Goal: Task Accomplishment & Management: Manage account settings

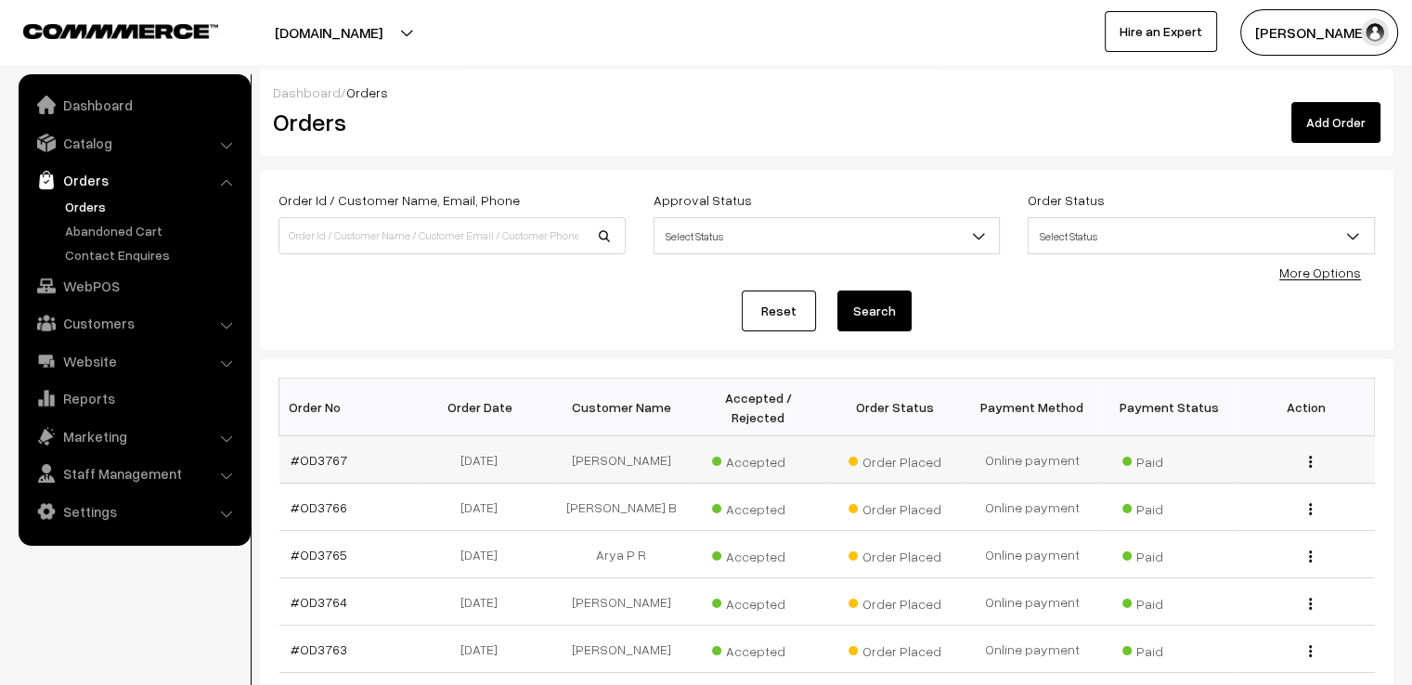
click at [1307, 450] on div "View" at bounding box center [1306, 459] width 115 height 19
click at [1307, 453] on div "View" at bounding box center [1306, 459] width 115 height 19
click at [1312, 454] on button "button" at bounding box center [1310, 461] width 5 height 15
click at [1278, 472] on link "View" at bounding box center [1227, 489] width 158 height 41
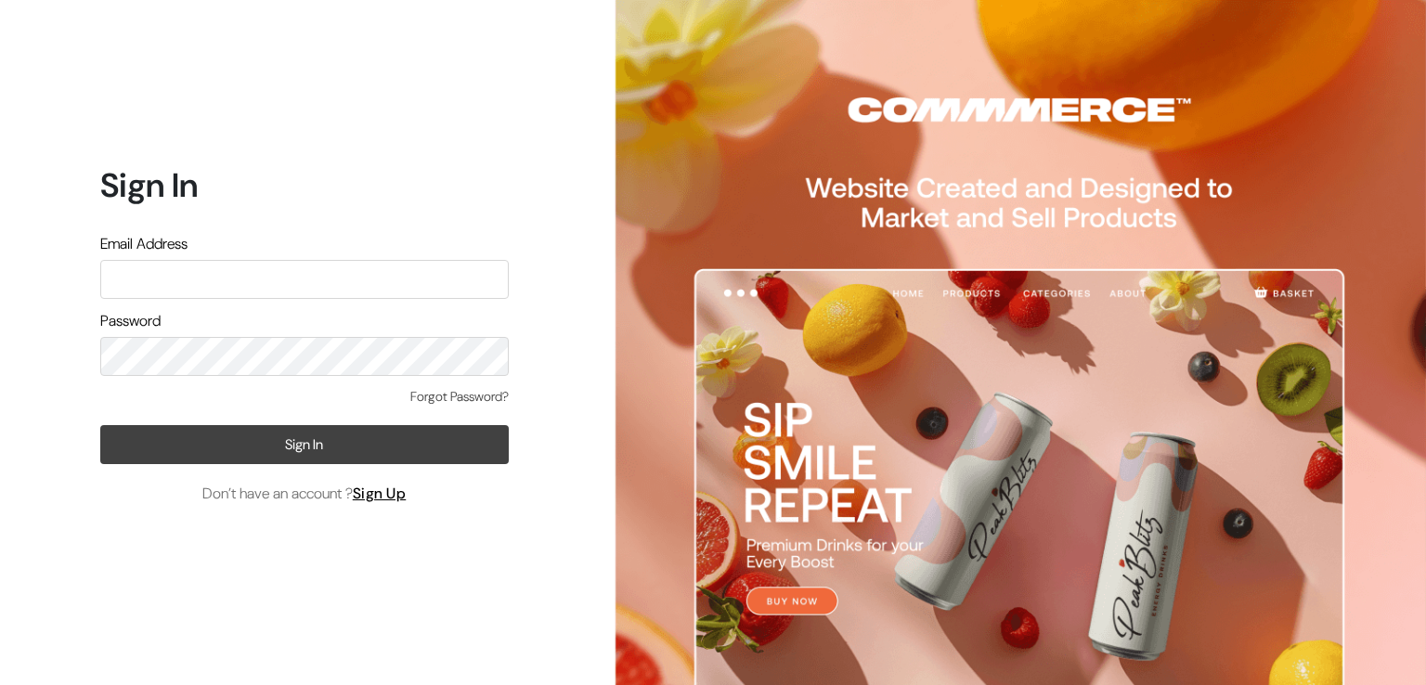
type input "varnambyaadhira@gmail.com"
click at [370, 463] on button "Sign In" at bounding box center [304, 444] width 408 height 39
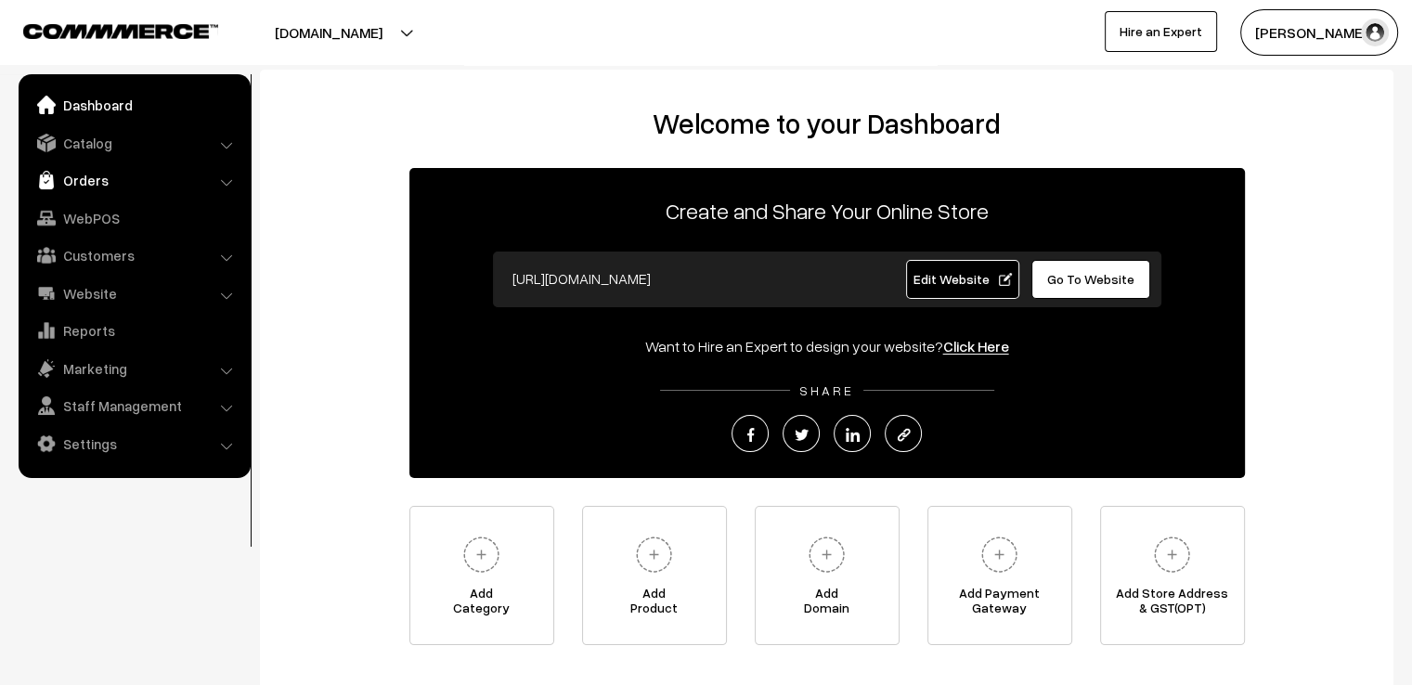
click at [189, 188] on link "Orders" at bounding box center [133, 179] width 221 height 33
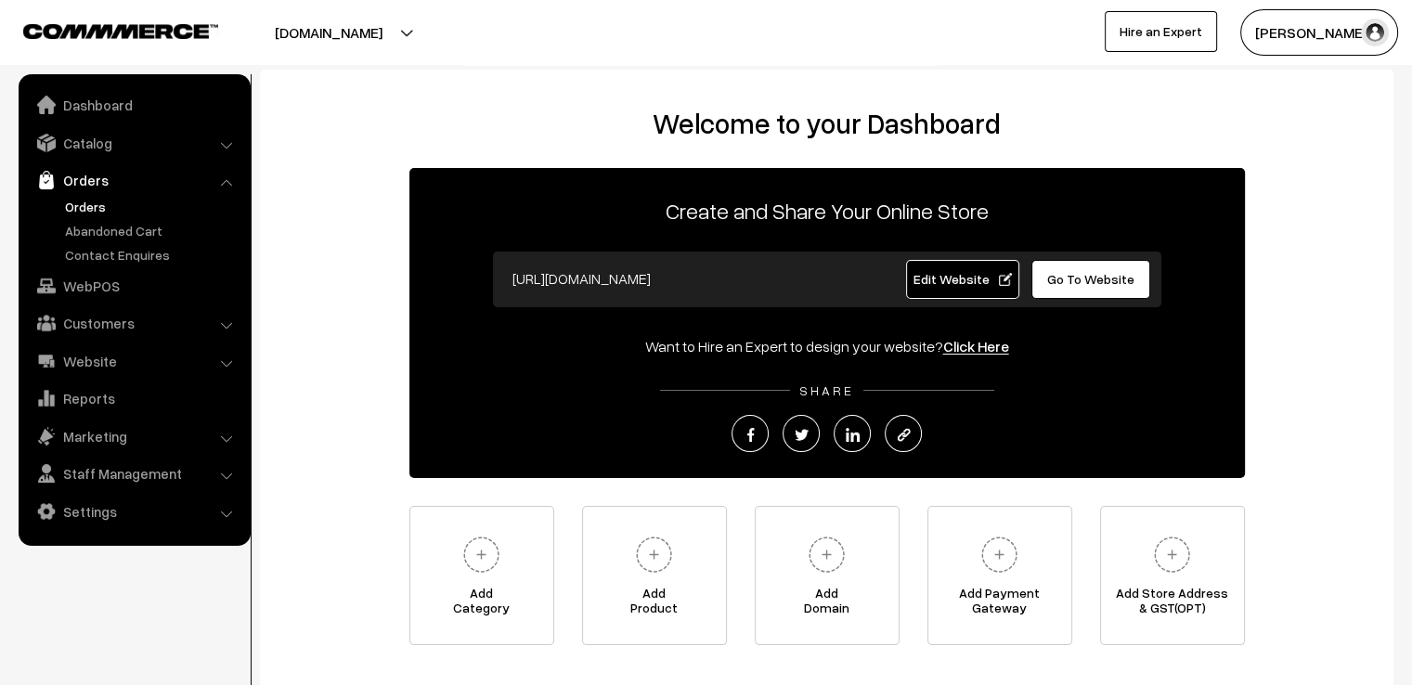
click at [181, 209] on link "Orders" at bounding box center [152, 206] width 184 height 19
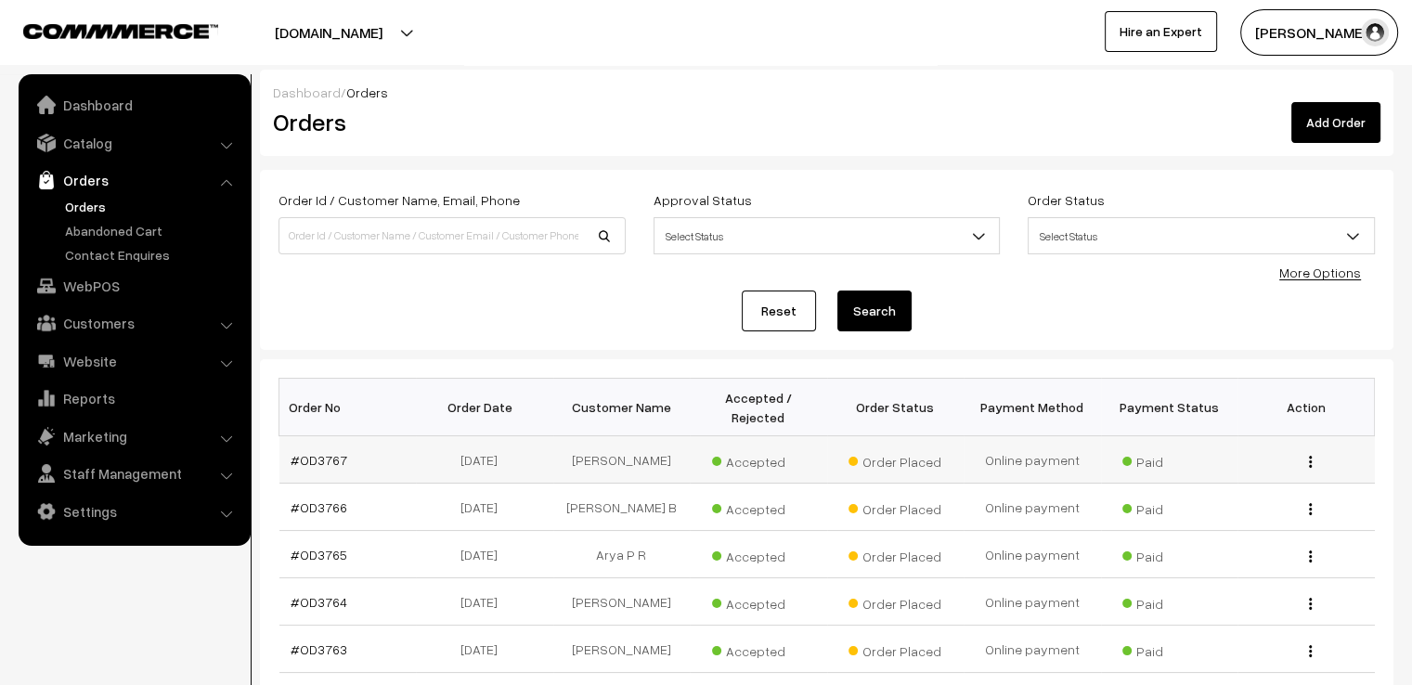
click at [1317, 455] on div "View" at bounding box center [1306, 459] width 115 height 19
click at [1311, 456] on img "button" at bounding box center [1310, 462] width 3 height 12
click at [1266, 506] on div "View" at bounding box center [1306, 507] width 115 height 19
click at [1314, 450] on div "View" at bounding box center [1306, 459] width 115 height 19
click at [1309, 456] on img "button" at bounding box center [1310, 462] width 3 height 12
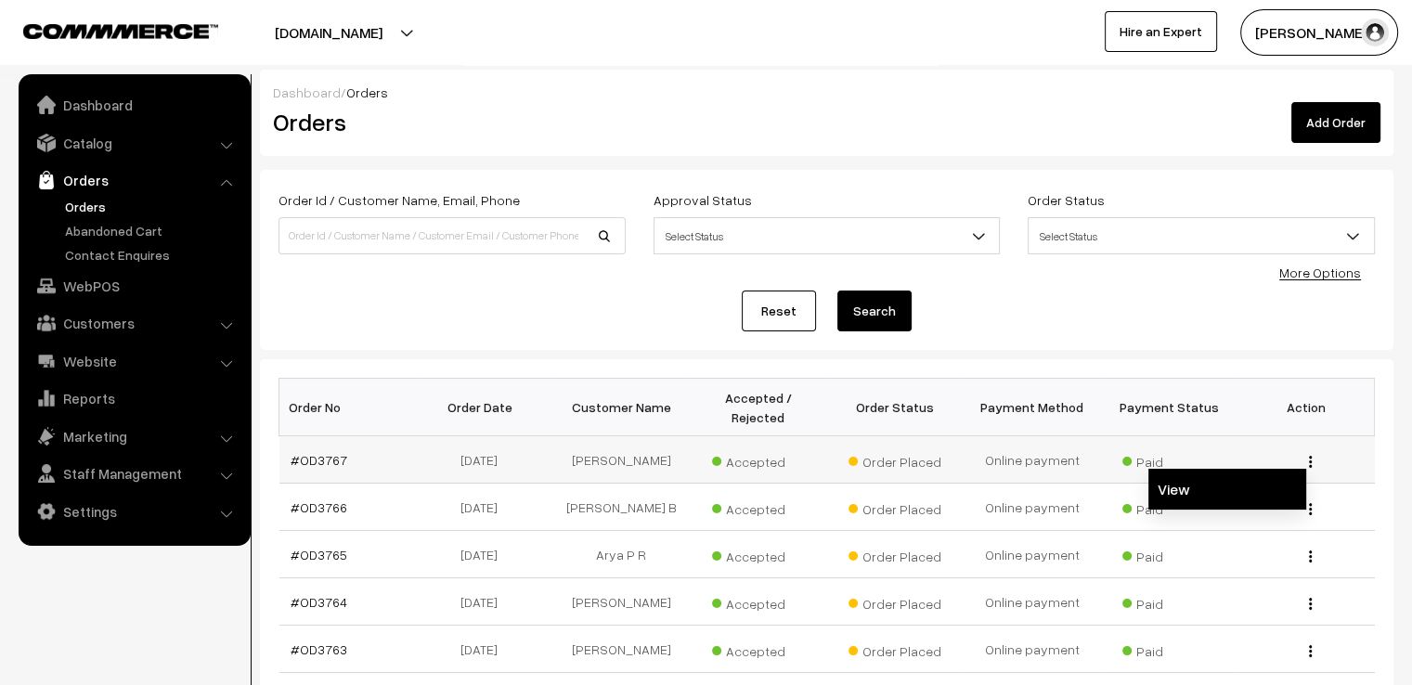
click at [1279, 494] on link "View" at bounding box center [1227, 489] width 158 height 41
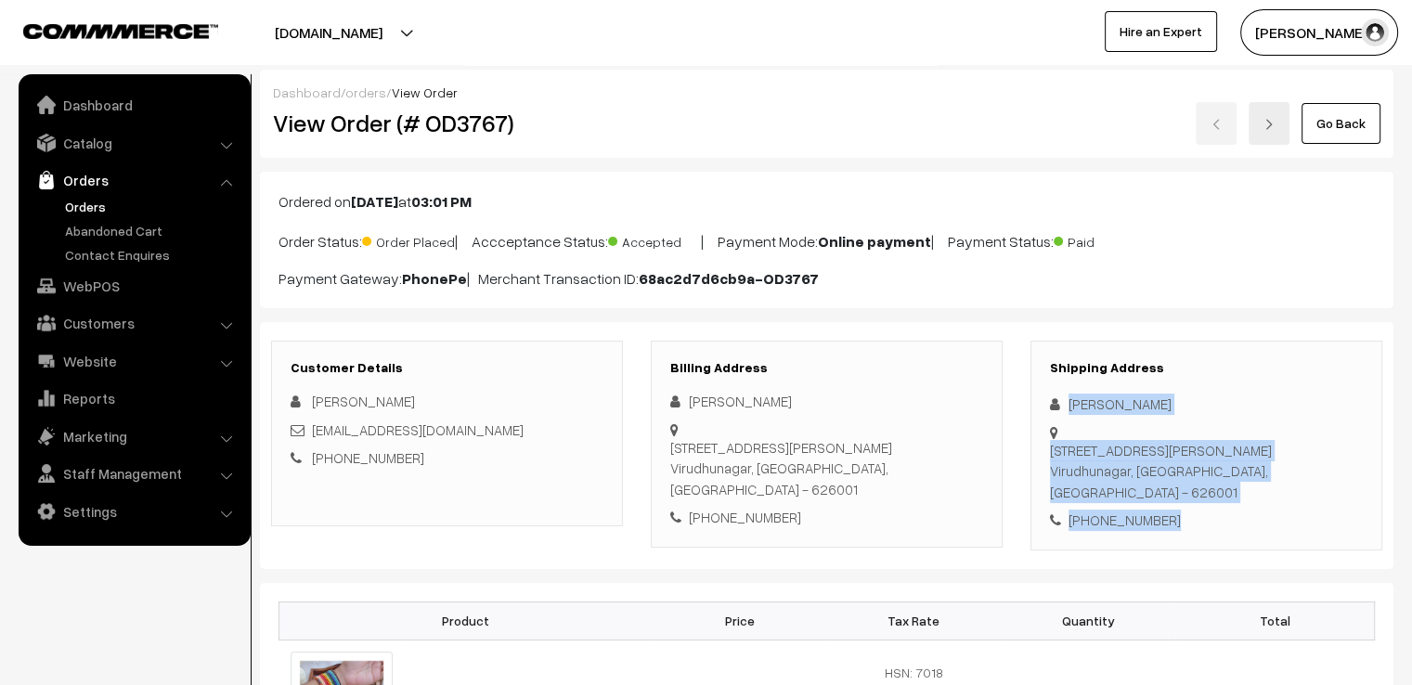
drag, startPoint x: 0, startPoint y: 0, endPoint x: 1199, endPoint y: 488, distance: 1294.9
click at [1199, 488] on div "Shipping Address [PERSON_NAME] [STREET_ADDRESS][PERSON_NAME] [PHONE_NUMBER]" at bounding box center [1206, 446] width 352 height 210
copy div "Shanmugapriya Hariharan No 63,Ramamoorthy road, Virudhunagar Virudhunagar, Tami…"
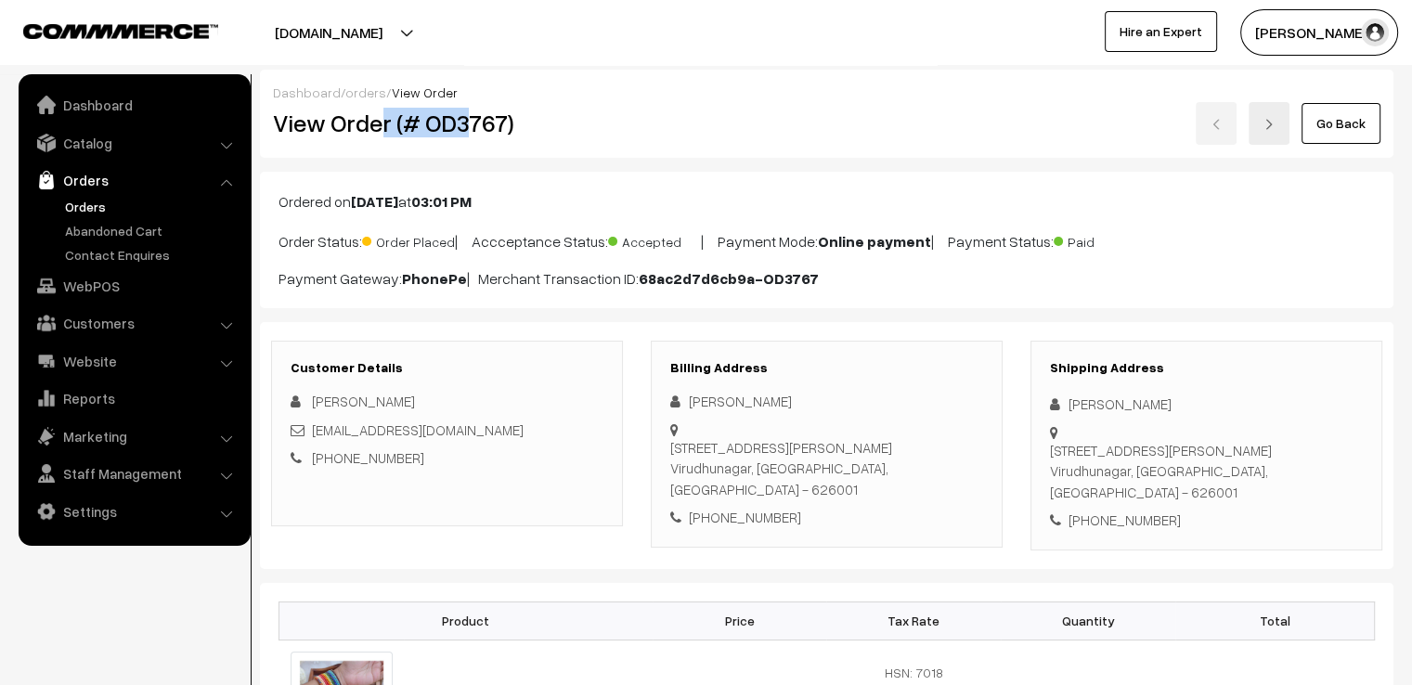
drag, startPoint x: 382, startPoint y: 130, endPoint x: 469, endPoint y: 129, distance: 86.3
click at [469, 129] on h2 "View Order (# OD3767)" at bounding box center [448, 123] width 351 height 29
click at [783, 109] on div "Go Back" at bounding box center [1016, 123] width 729 height 43
drag, startPoint x: 390, startPoint y: 123, endPoint x: 542, endPoint y: 145, distance: 153.7
click at [542, 145] on div "Dashboard / orders / View Order View Order (# OD3767) Go Back" at bounding box center [826, 114] width 1133 height 88
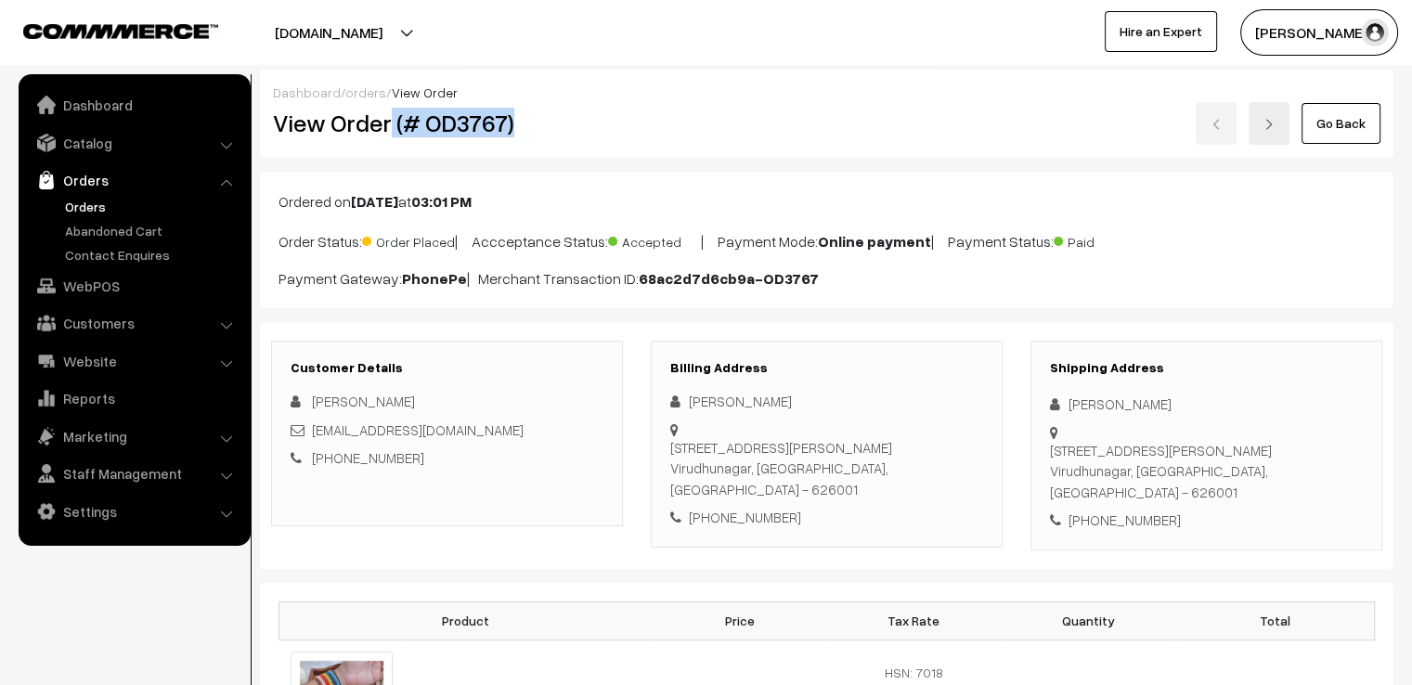
copy h2 "(# OD3767)"
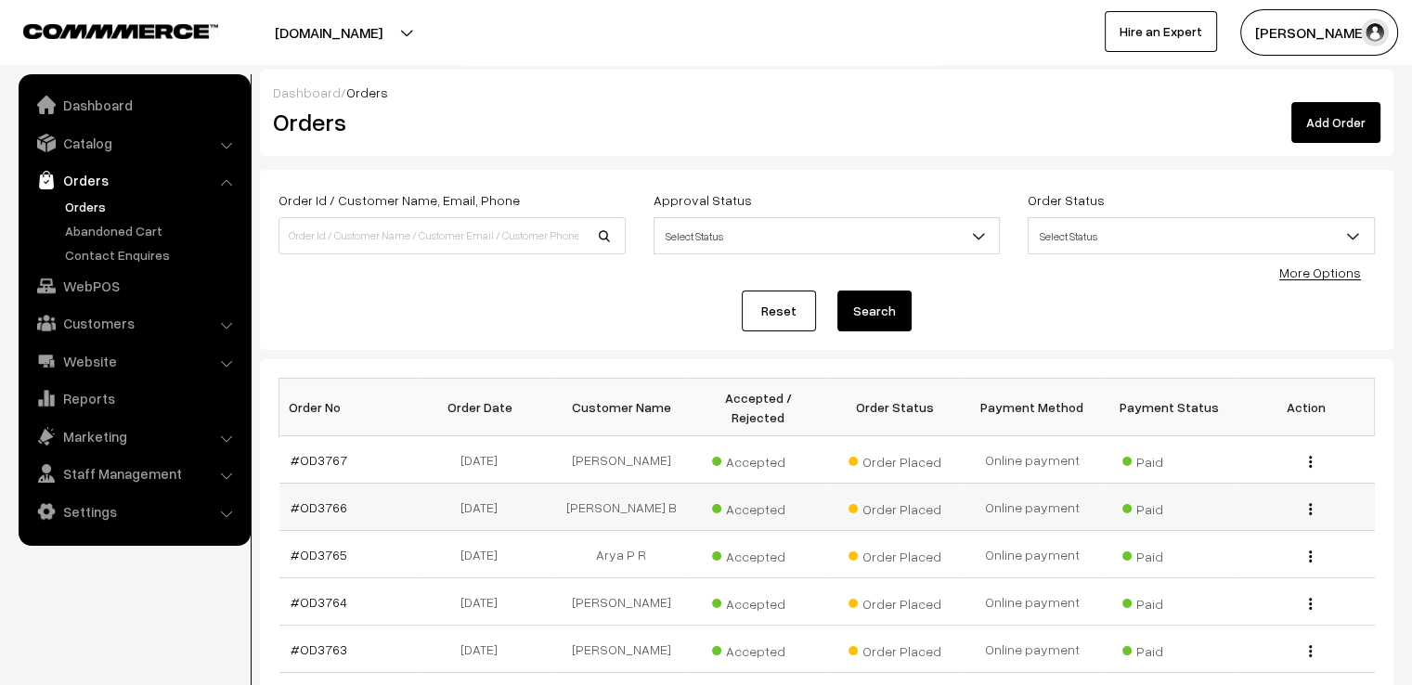
click at [1308, 503] on button "button" at bounding box center [1310, 508] width 5 height 15
click at [1295, 531] on link "View" at bounding box center [1227, 536] width 158 height 41
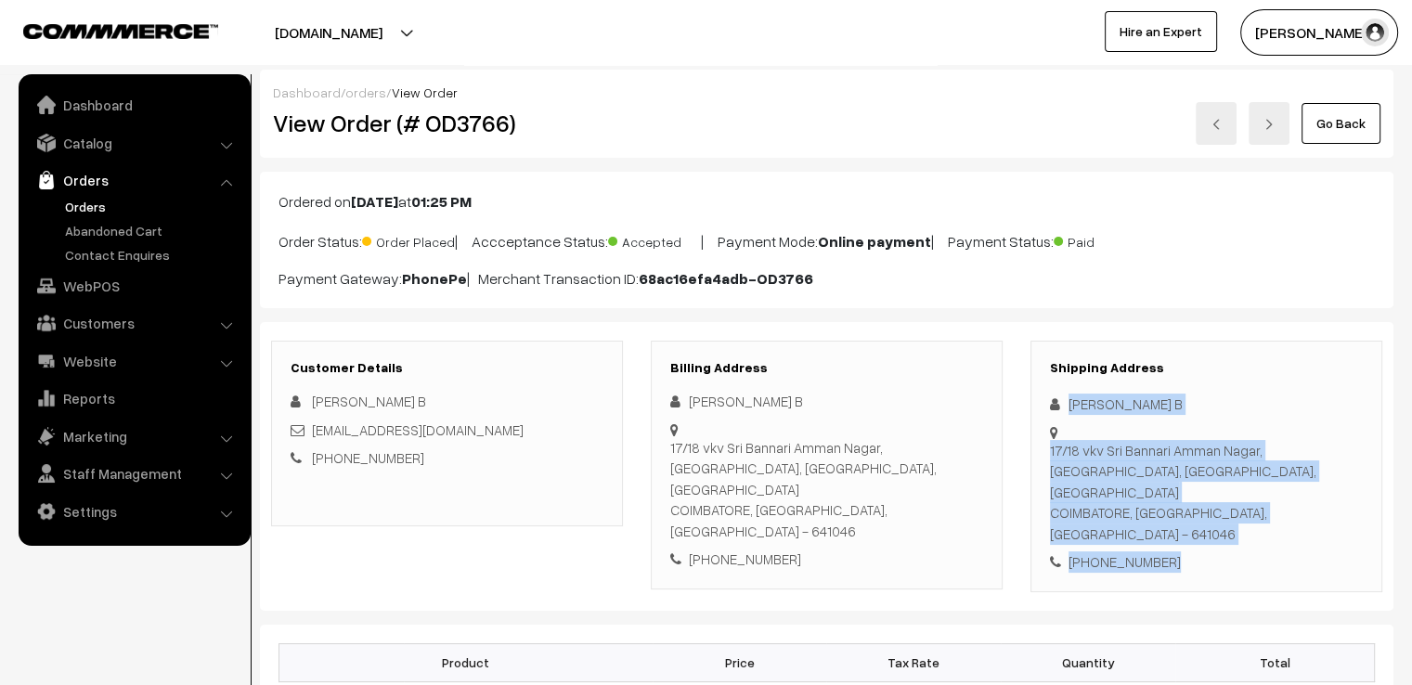
drag, startPoint x: 1063, startPoint y: 400, endPoint x: 1265, endPoint y: 521, distance: 235.6
click at [1253, 523] on div "Shipping Address Lalitha B 17/18 vkv Sri Bannari Amman Nagar,Lakshmi nagar, vad…" at bounding box center [1206, 467] width 352 height 252
copy div "Lalitha B 17/18 vkv Sri Bannari Amman Nagar,Lakshmi nagar, vadavalli-Thondamuth…"
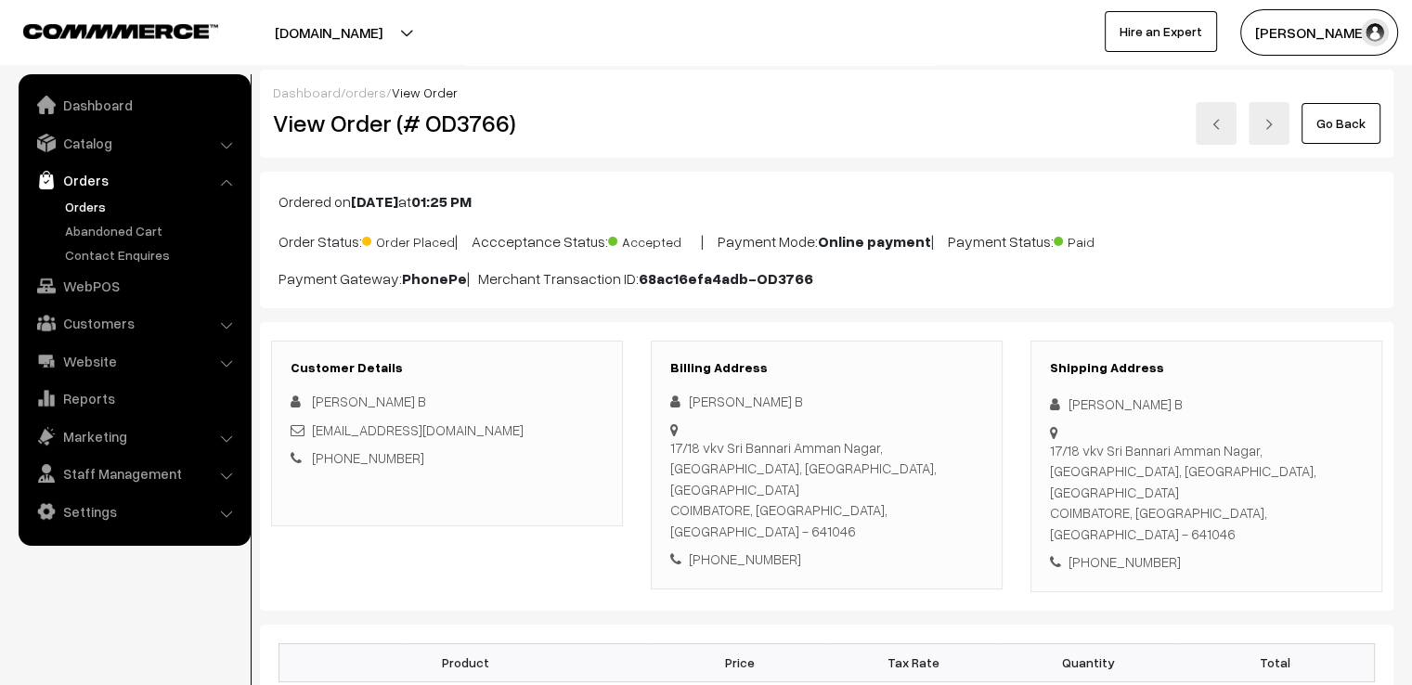
click at [887, 241] on b "Online payment" at bounding box center [874, 241] width 113 height 19
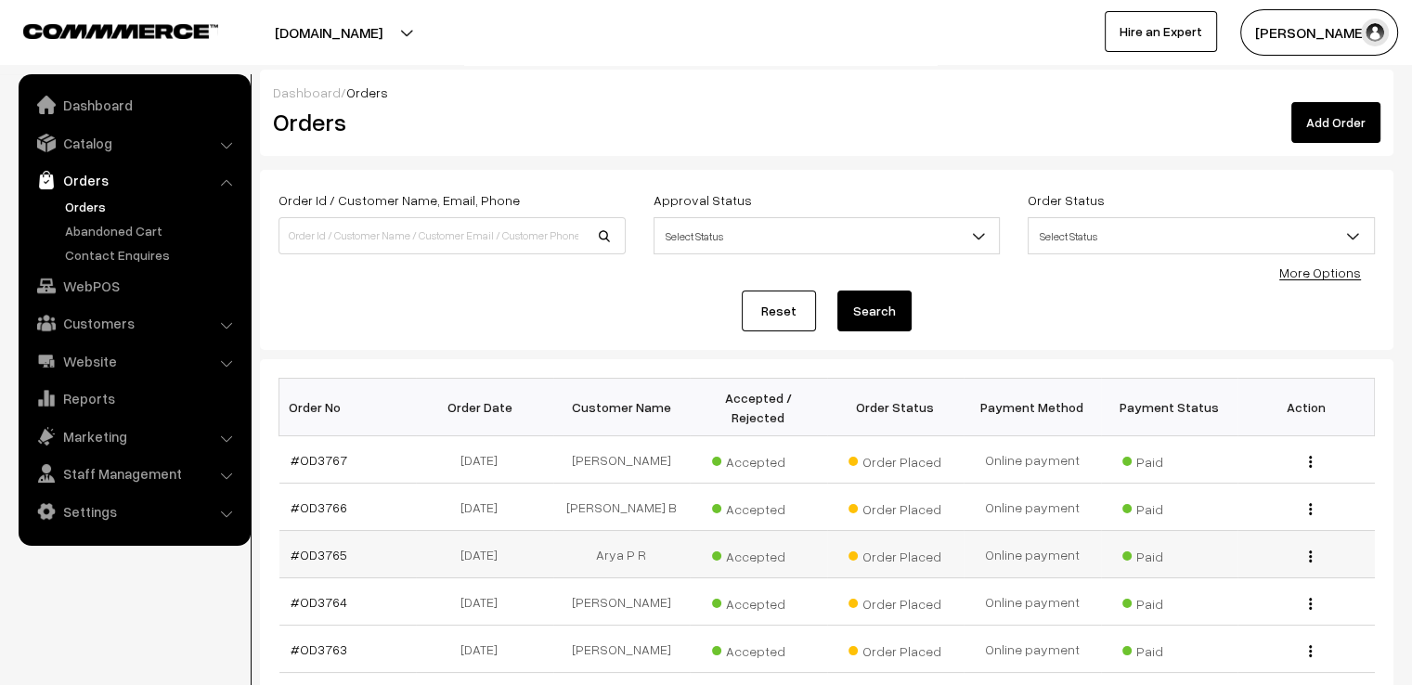
click at [1315, 547] on div "View" at bounding box center [1306, 554] width 115 height 19
click at [1312, 549] on button "button" at bounding box center [1310, 556] width 5 height 15
click at [1292, 566] on link "View" at bounding box center [1227, 583] width 158 height 41
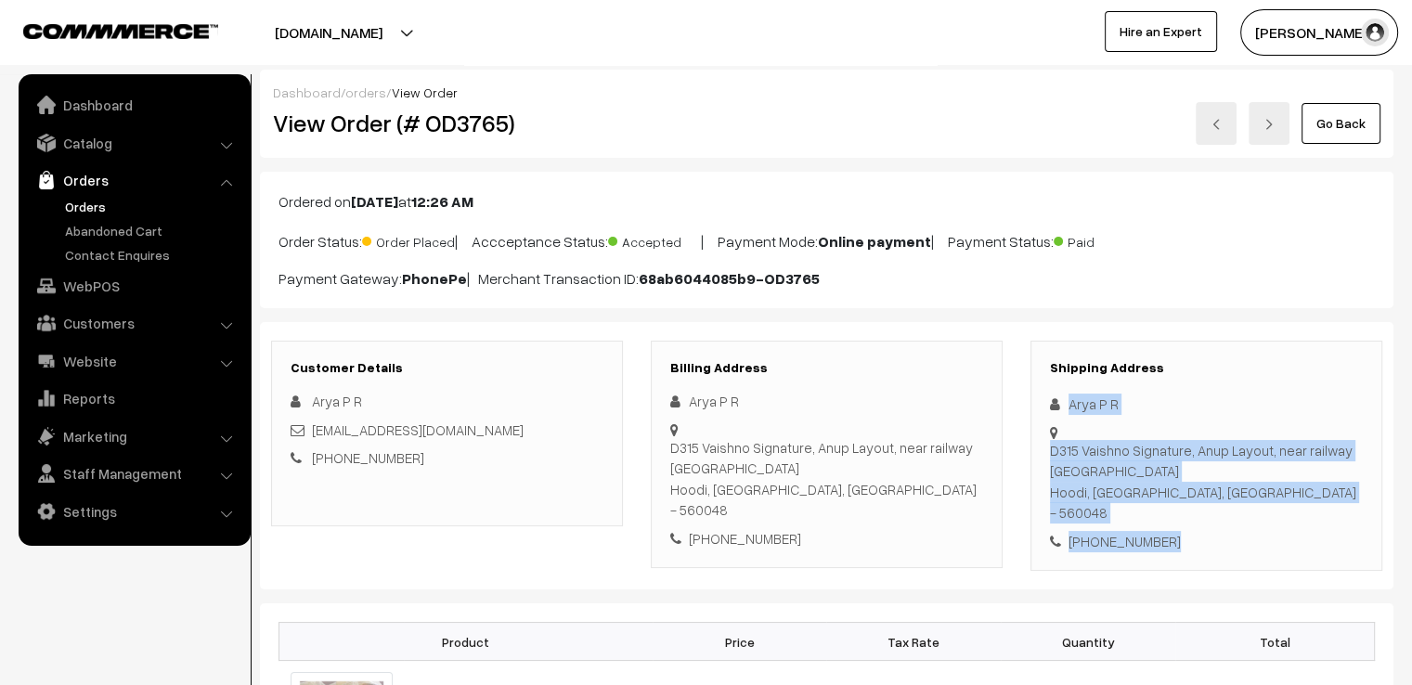
drag, startPoint x: 1070, startPoint y: 393, endPoint x: 1298, endPoint y: 567, distance: 286.7
click at [1298, 567] on div "Customer Details Arya P R aryapr34@gmail.com +91 9072157643 Billing Address Ary…" at bounding box center [826, 456] width 1133 height 268
copy div "Arya P R D315 Vaishno Signature, Anup Layout, near railway overbridge Hoodi, Ka…"
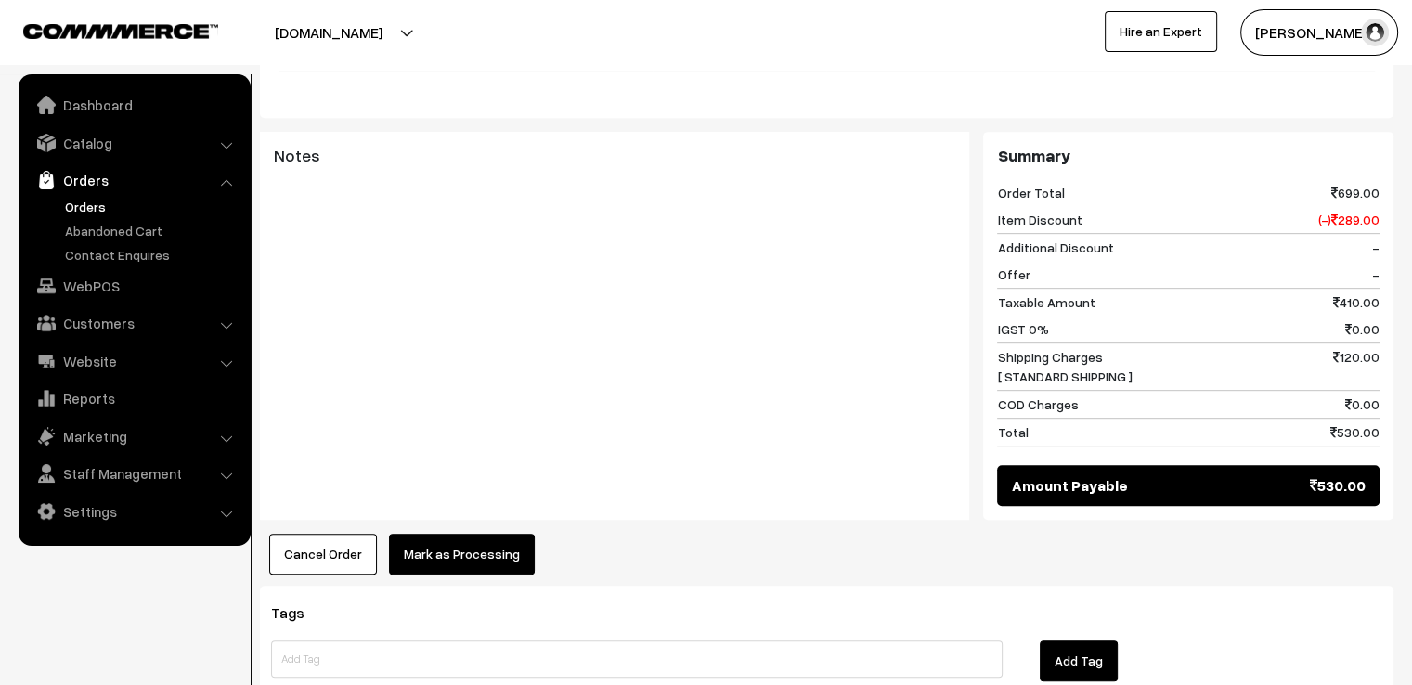
scroll to position [928, 0]
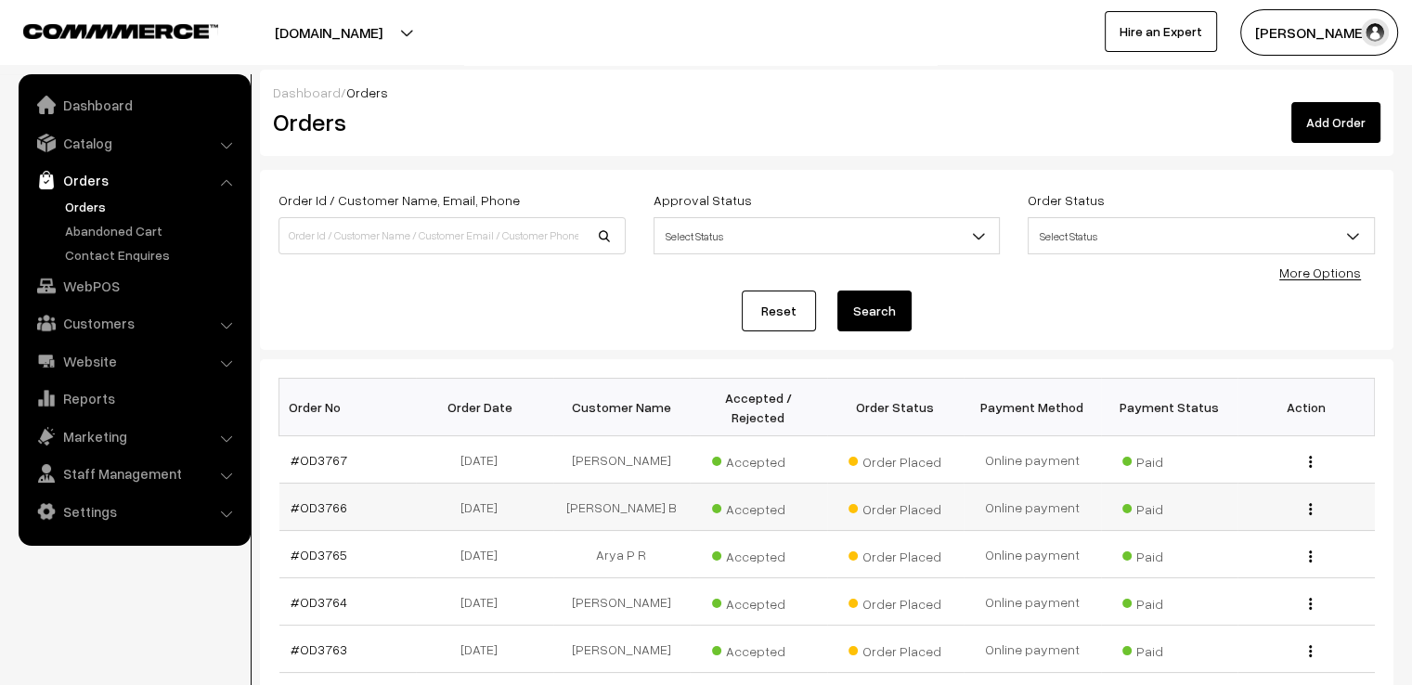
click at [1304, 498] on div "View" at bounding box center [1306, 507] width 115 height 19
click at [1307, 498] on div "View" at bounding box center [1306, 507] width 115 height 19
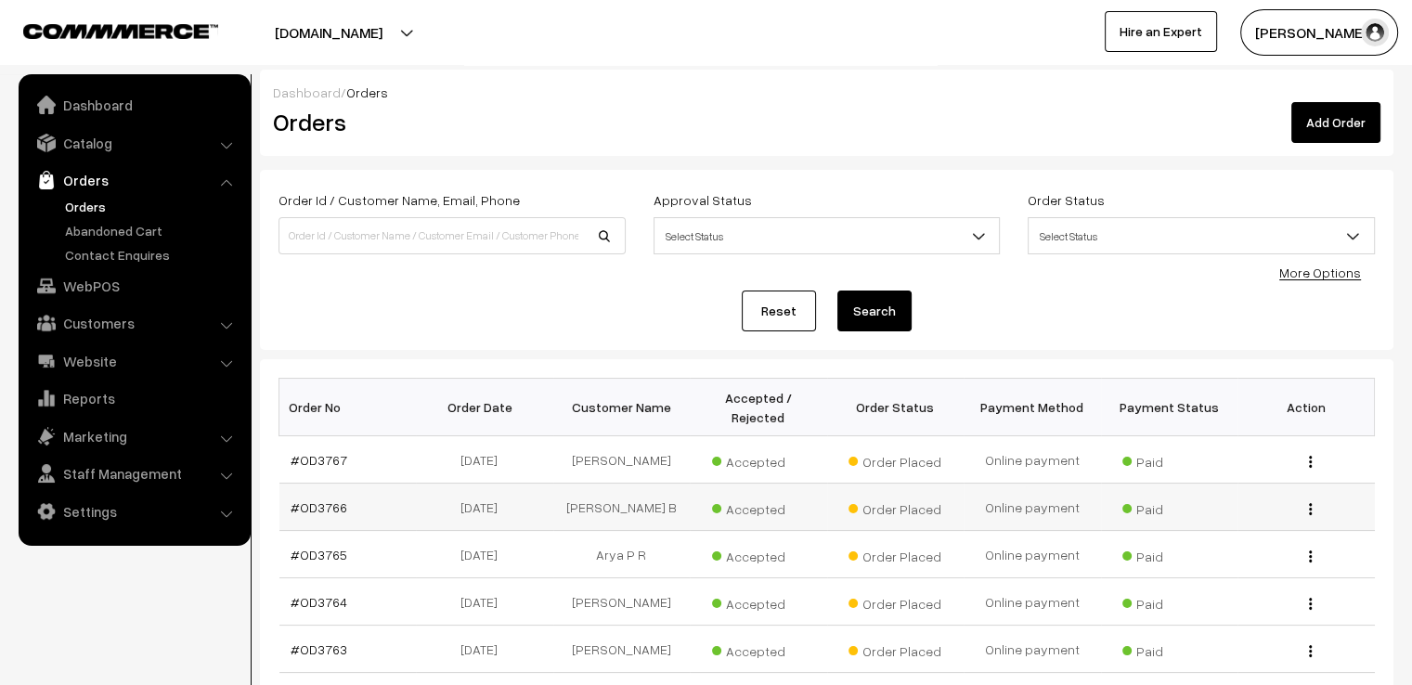
click at [1311, 504] on img "button" at bounding box center [1310, 509] width 3 height 12
click at [1308, 512] on td "View" at bounding box center [1305, 507] width 137 height 47
click at [1311, 598] on img "button" at bounding box center [1310, 604] width 3 height 12
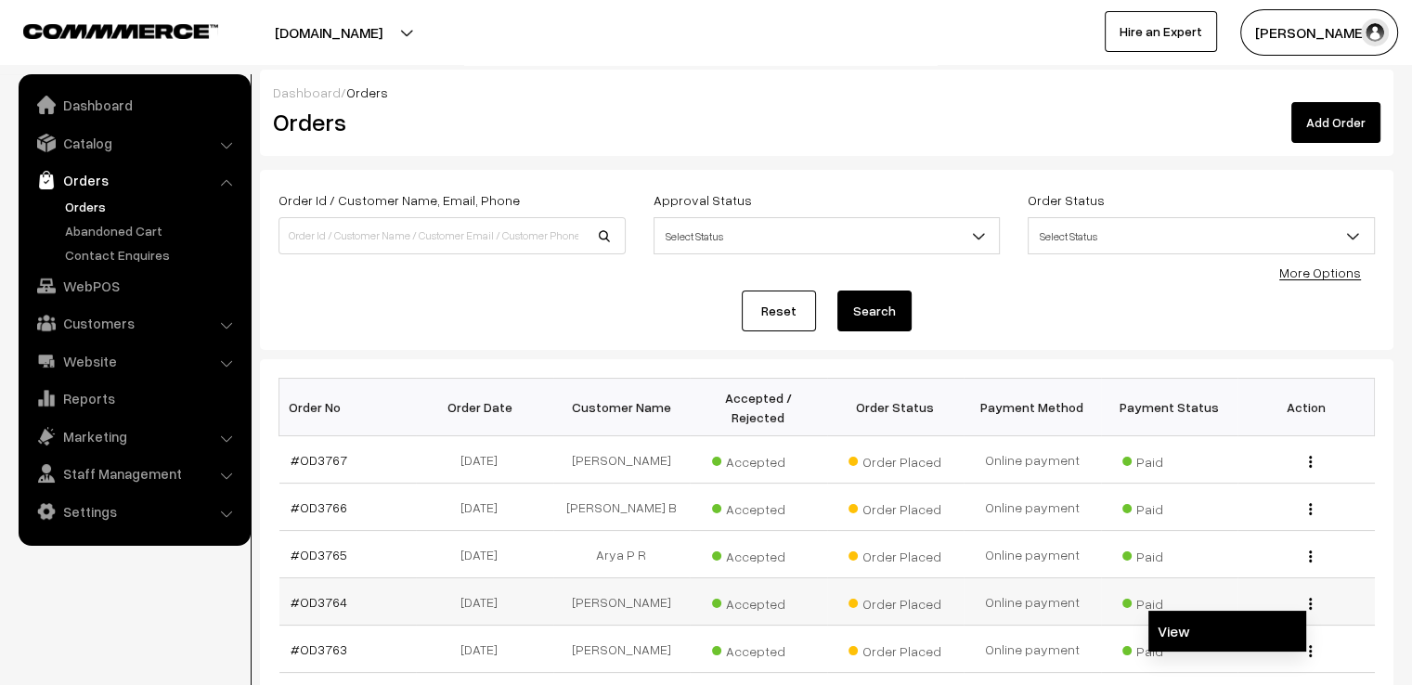
click at [1259, 621] on link "View" at bounding box center [1227, 631] width 158 height 41
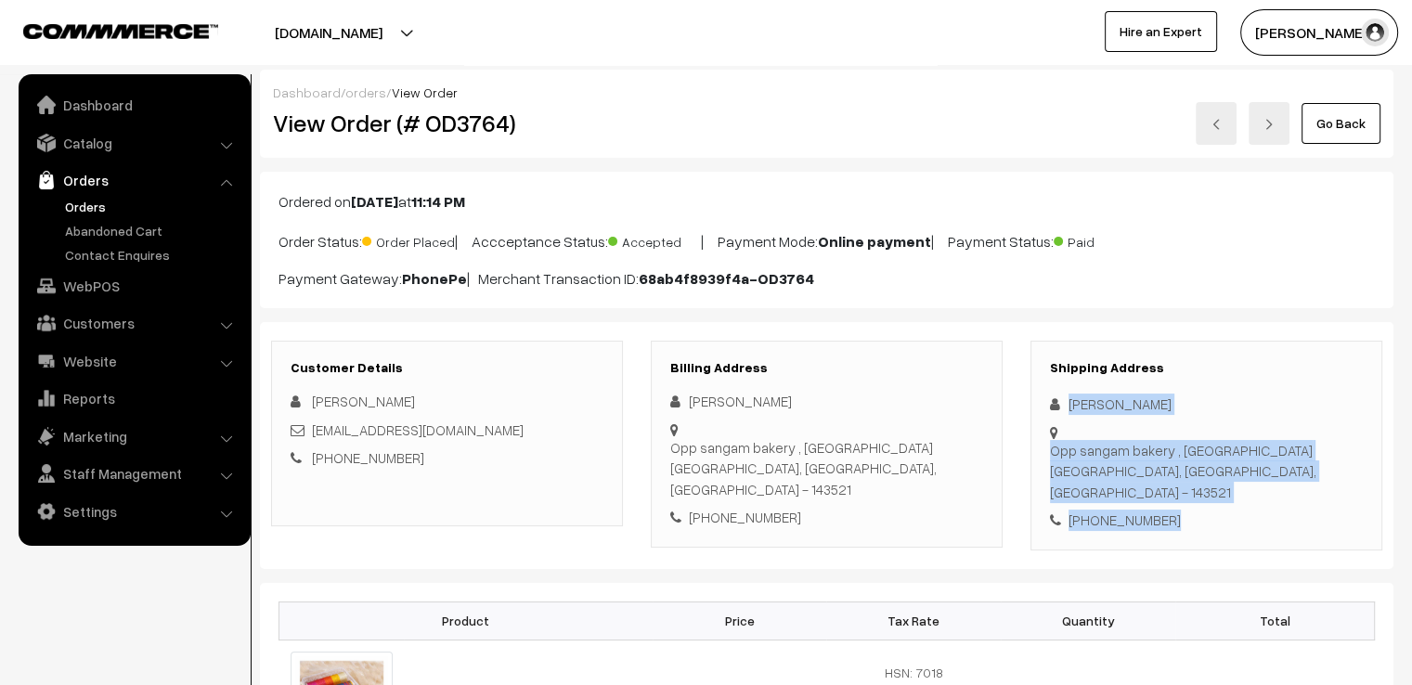
drag, startPoint x: 1069, startPoint y: 394, endPoint x: 1223, endPoint y: 492, distance: 182.1
click at [1223, 492] on div "Shipping Address Kashish Mahajan Opp sangam bakery , hairdochaina road Gurdaspu…" at bounding box center [1206, 446] width 352 height 210
copy div "Kashish Mahajan Opp sangam bakery , hairdochaina road Gurdaspur, Punjab, India …"
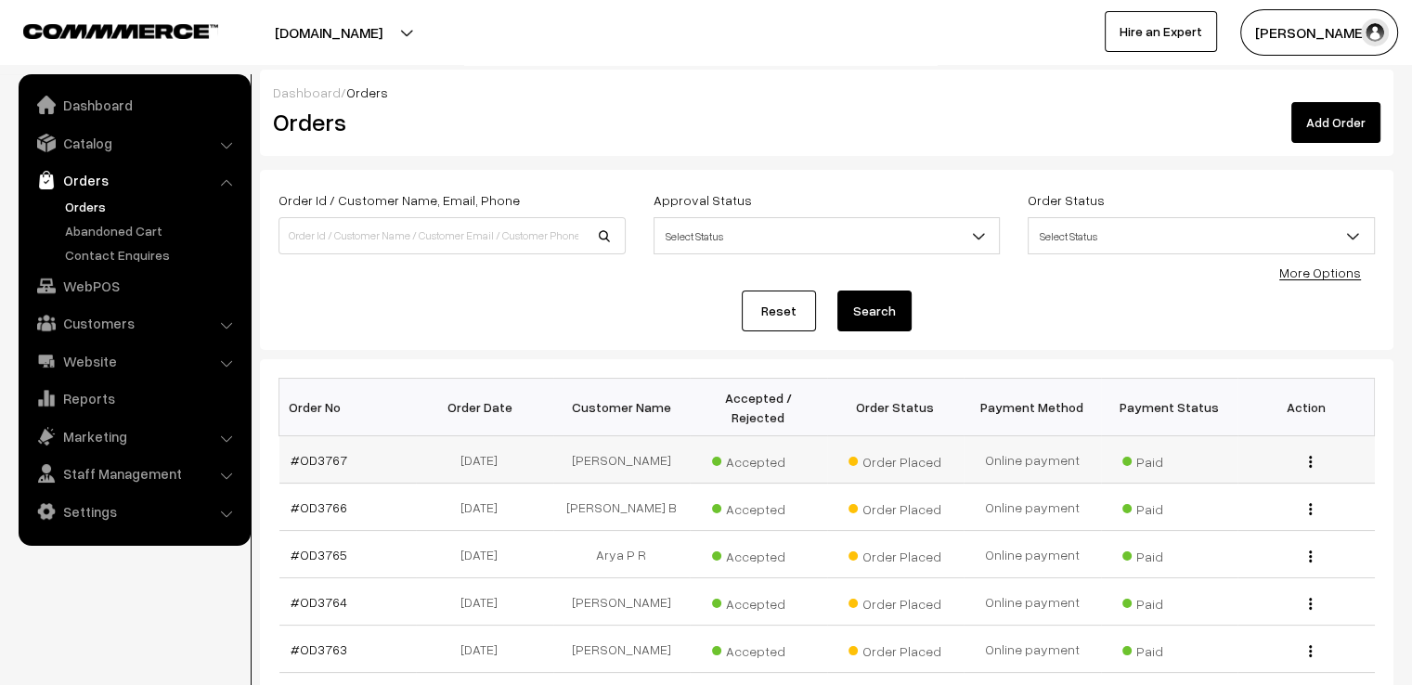
scroll to position [450, 0]
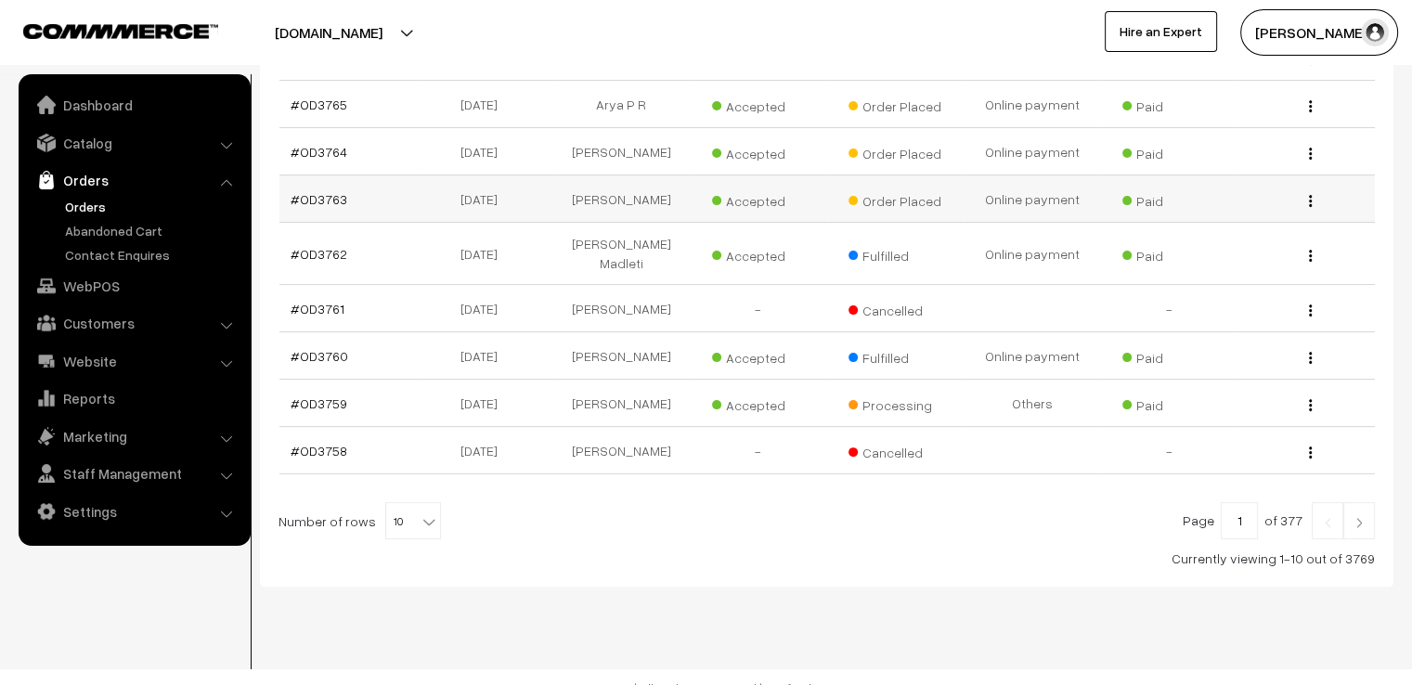
click at [1305, 195] on div "View" at bounding box center [1306, 198] width 115 height 19
click at [1307, 194] on div "View" at bounding box center [1306, 198] width 115 height 19
click at [1314, 189] on div "View" at bounding box center [1306, 198] width 115 height 19
click at [1305, 199] on div "View" at bounding box center [1306, 198] width 115 height 19
click at [1308, 198] on button "button" at bounding box center [1310, 200] width 5 height 15
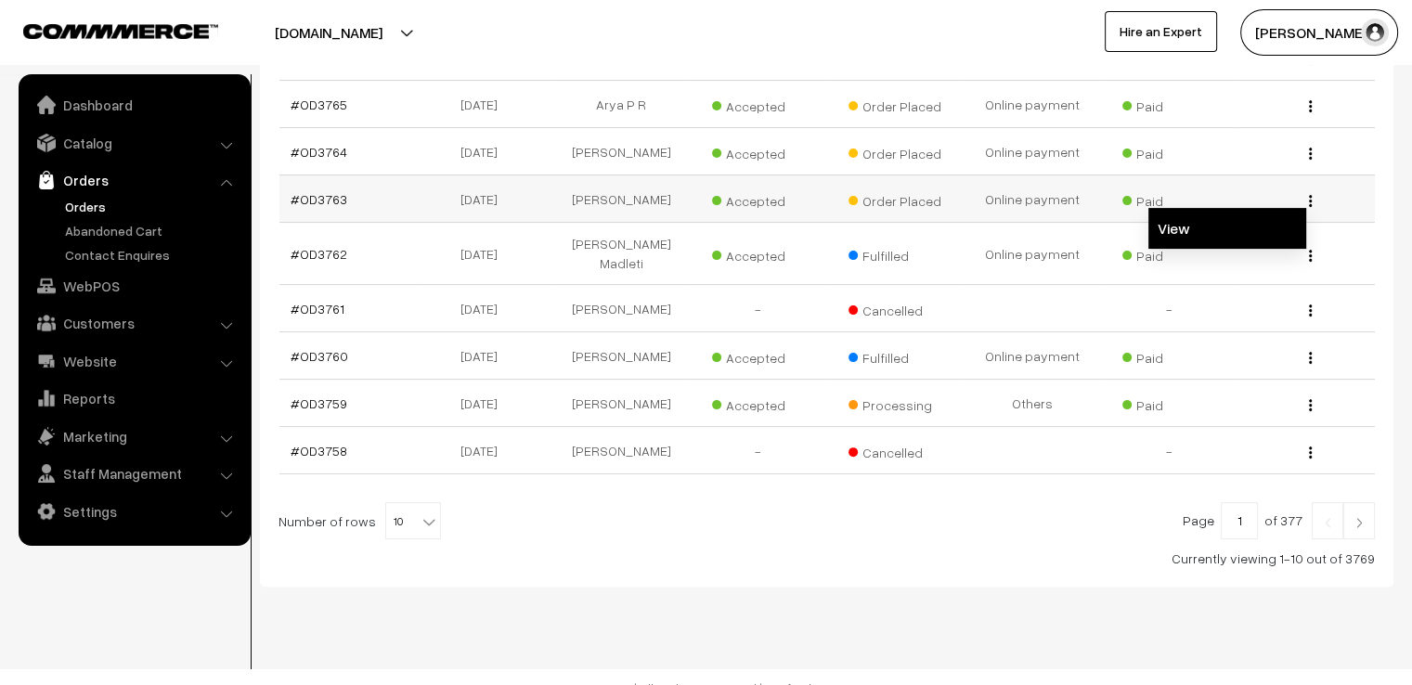
click at [1295, 217] on link "View" at bounding box center [1227, 228] width 158 height 41
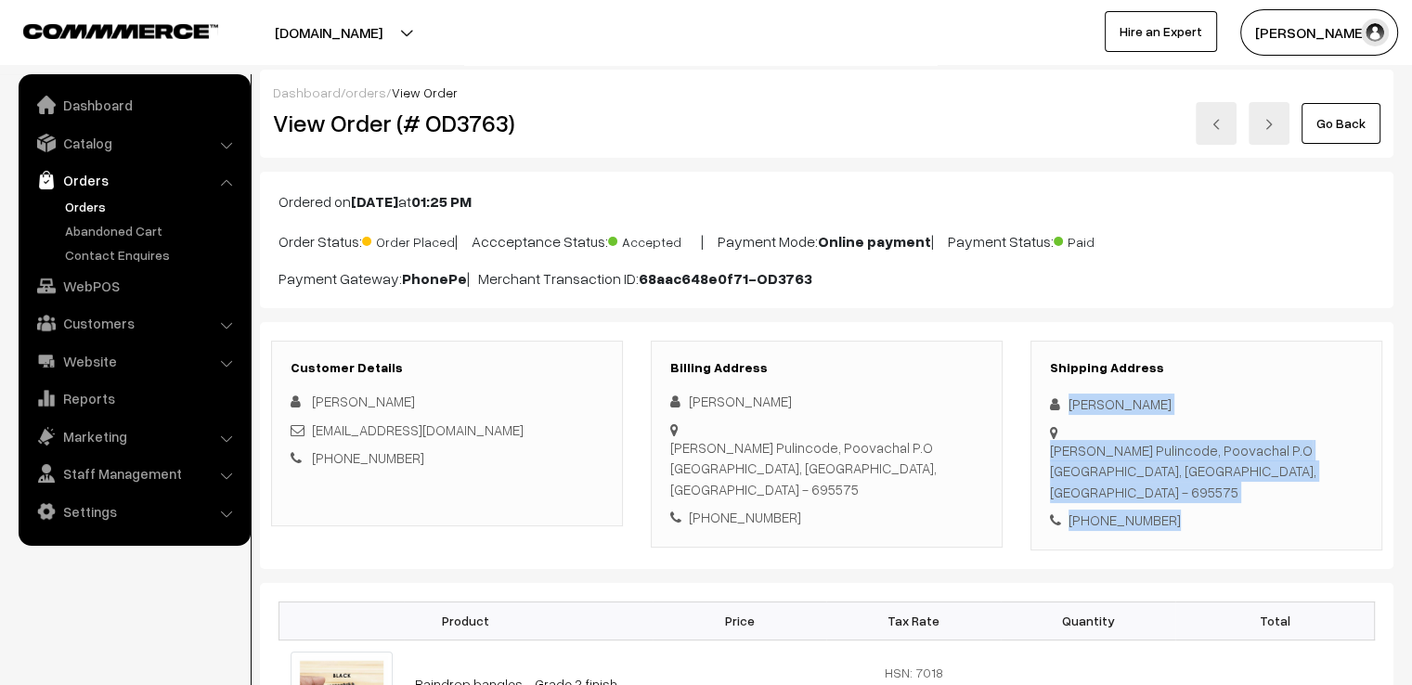
drag, startPoint x: 1070, startPoint y: 402, endPoint x: 1235, endPoint y: 487, distance: 185.2
click at [1235, 487] on div "Shipping Address [PERSON_NAME] [PERSON_NAME] Pulincode, [GEOGRAPHIC_DATA] P.O […" at bounding box center [1206, 446] width 352 height 210
copy div "[PERSON_NAME] [PERSON_NAME] Pulincode, Poovachal P.O [GEOGRAPHIC_DATA], [GEOGRA…"
